Goal: Check status: Check status

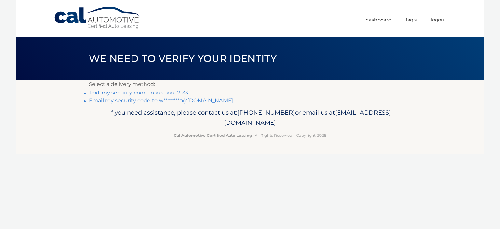
click at [142, 94] on link "Text my security code to xxx-xxx-2133" at bounding box center [138, 92] width 99 height 6
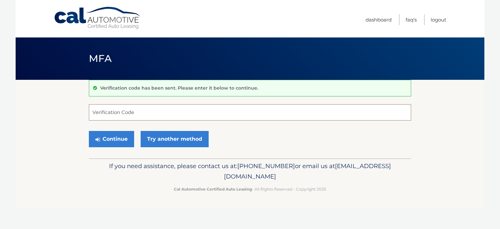
click at [109, 113] on input "Verification Code" at bounding box center [250, 112] width 322 height 16
type input "739666"
click at [111, 141] on button "Continue" at bounding box center [111, 139] width 45 height 16
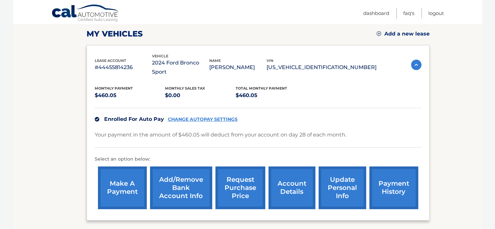
scroll to position [91, 0]
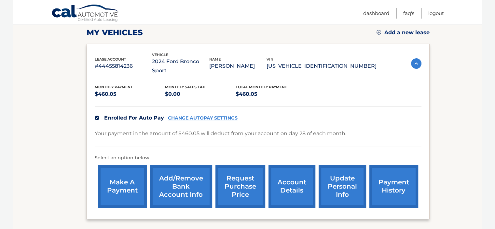
click at [391, 176] on link "payment history" at bounding box center [393, 186] width 49 height 43
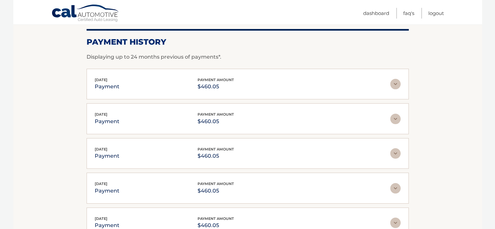
scroll to position [91, 0]
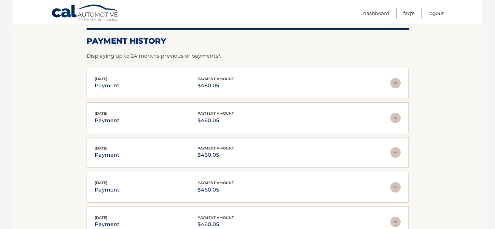
click at [397, 151] on img at bounding box center [395, 152] width 10 height 10
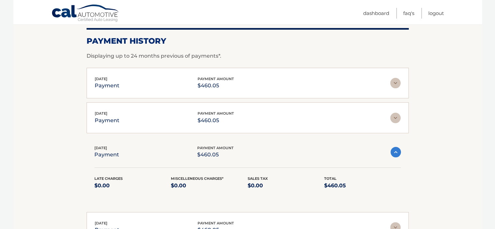
click at [397, 151] on img at bounding box center [395, 152] width 10 height 10
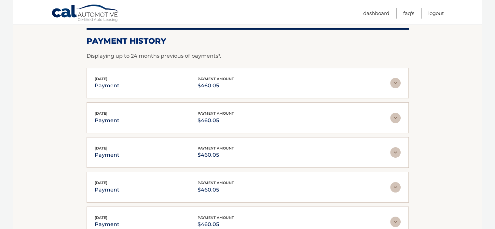
click at [395, 84] on img at bounding box center [395, 83] width 10 height 10
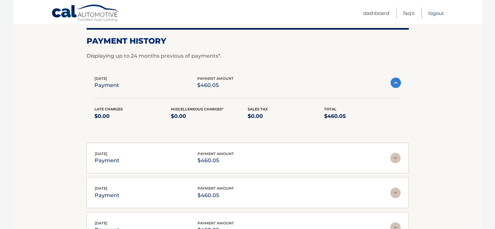
click at [436, 14] on link "Logout" at bounding box center [436, 13] width 16 height 11
